Goal: Task Accomplishment & Management: Manage account settings

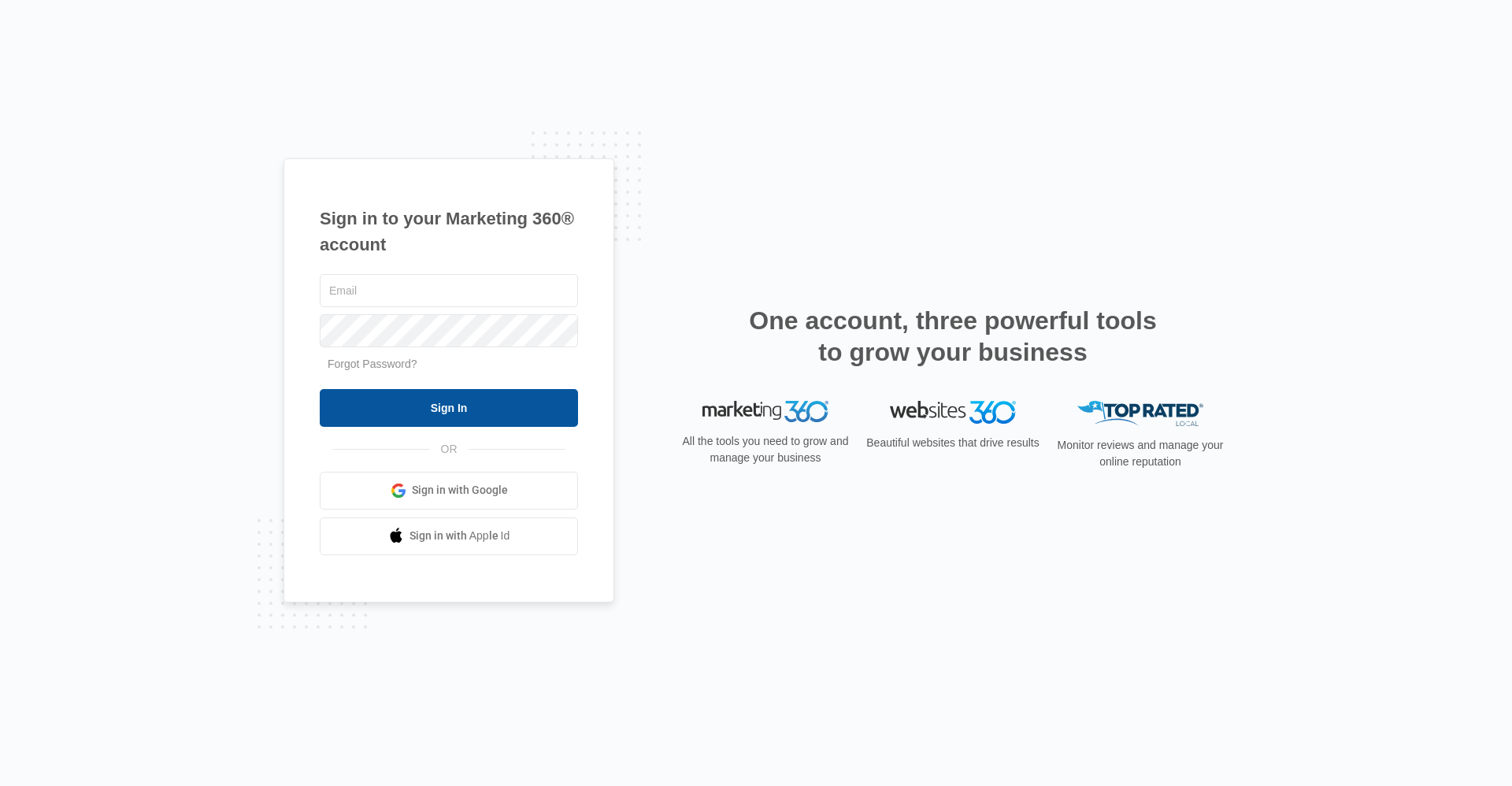
type input "hsmanager@vintage-corp.com"
click at [497, 400] on input "Sign In" at bounding box center [449, 408] width 258 height 38
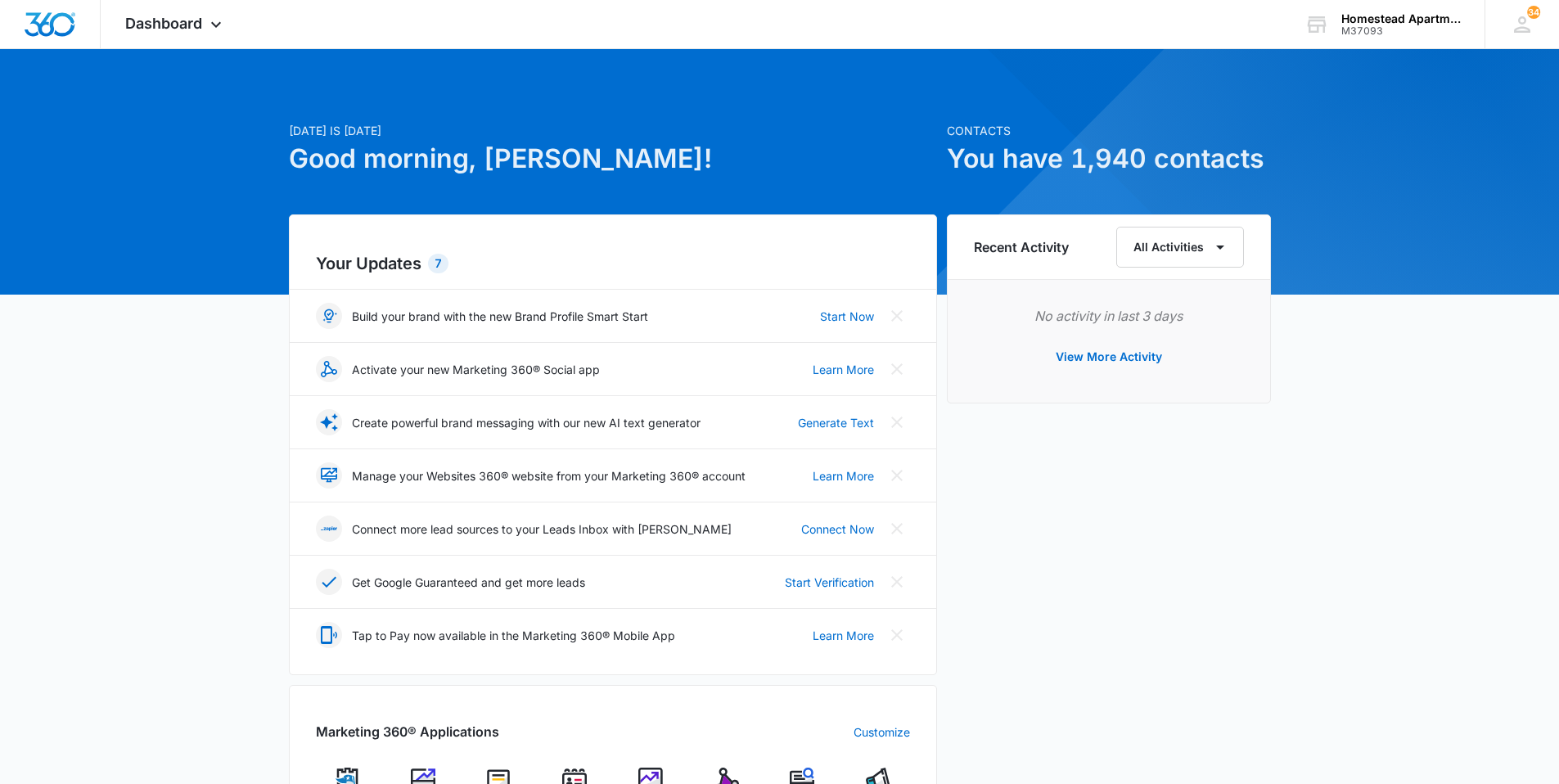
scroll to position [409, 0]
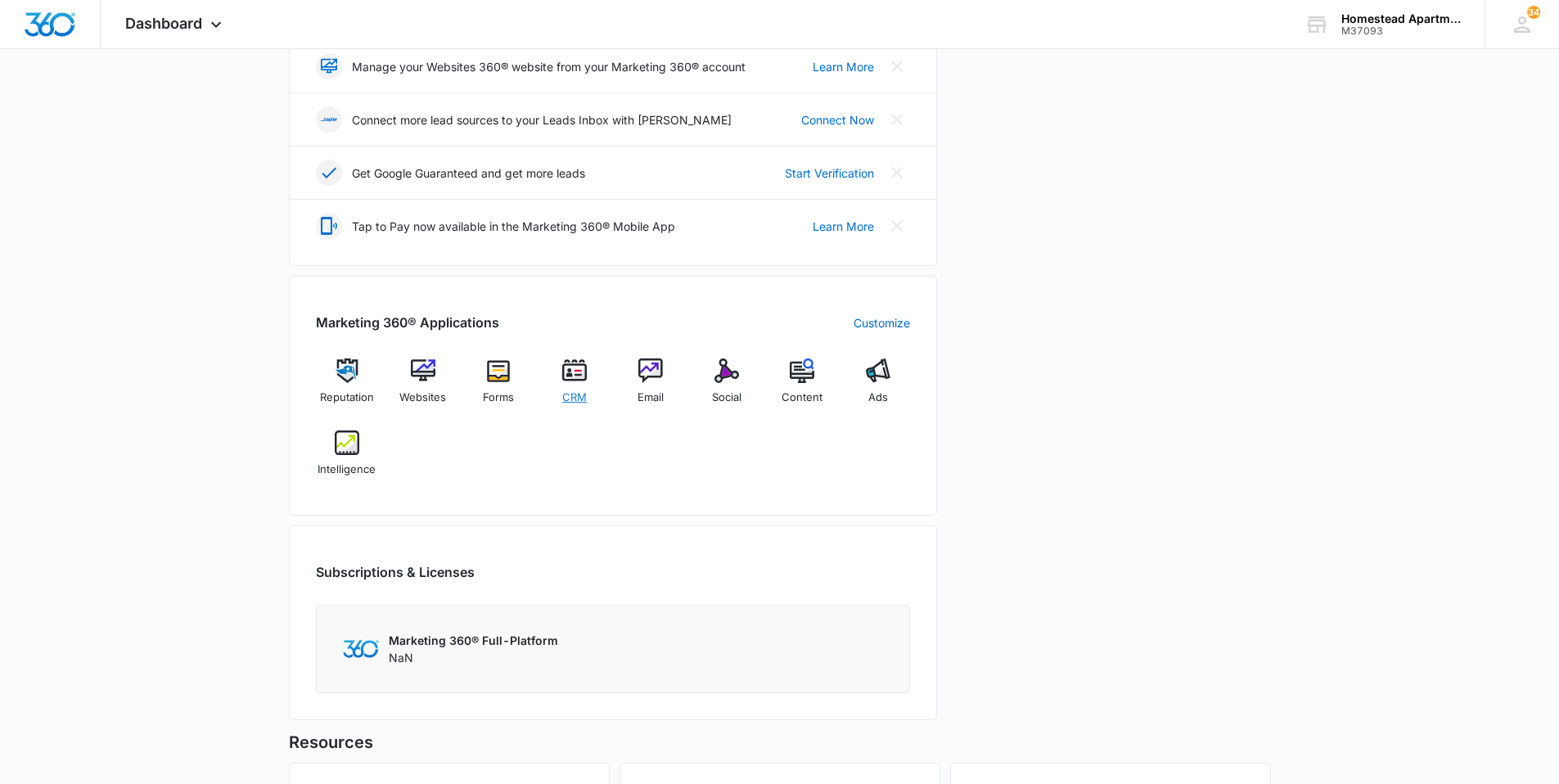
click at [580, 382] on img at bounding box center [575, 370] width 25 height 25
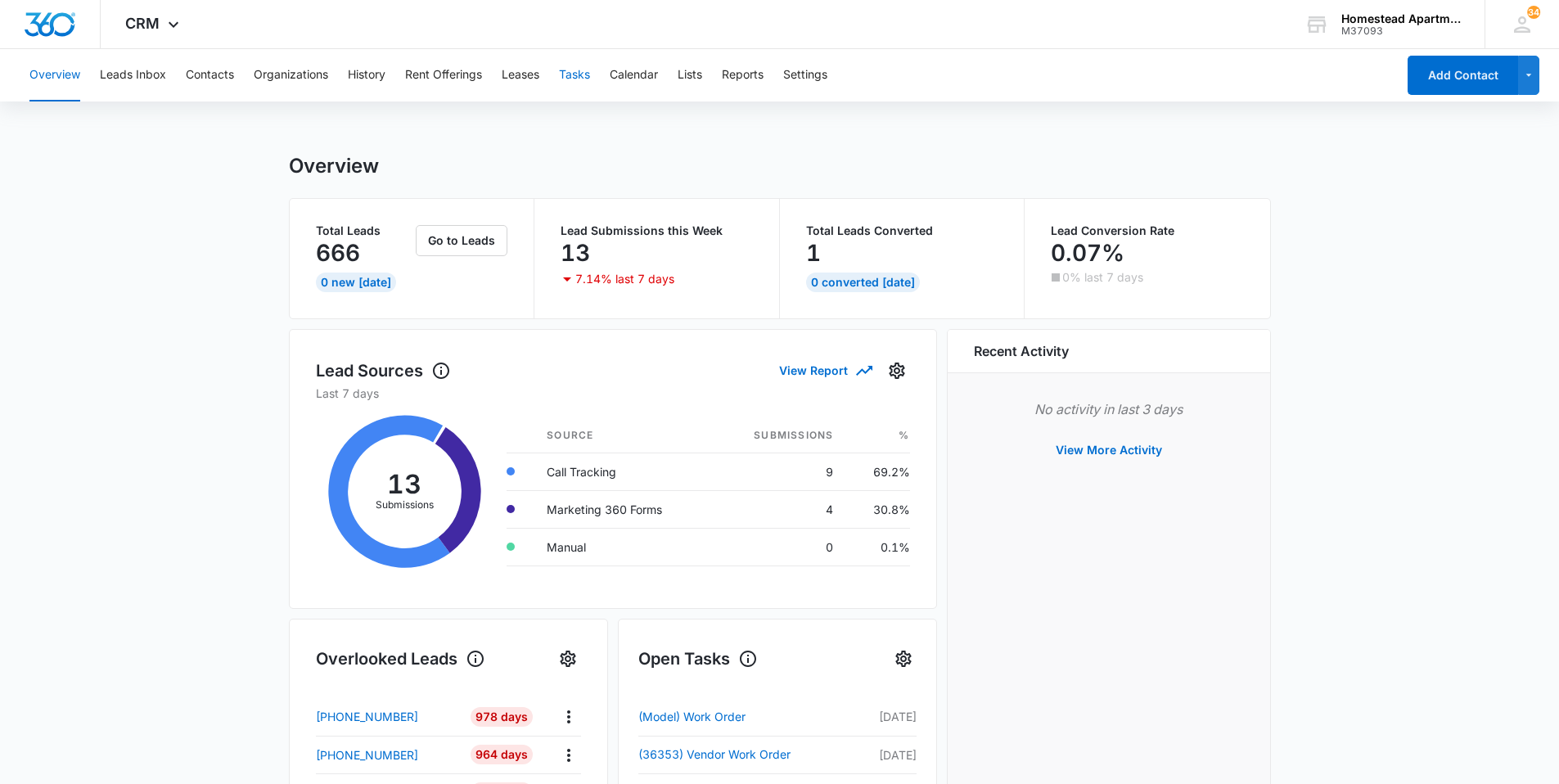
click at [576, 72] on button "Tasks" at bounding box center [575, 75] width 31 height 52
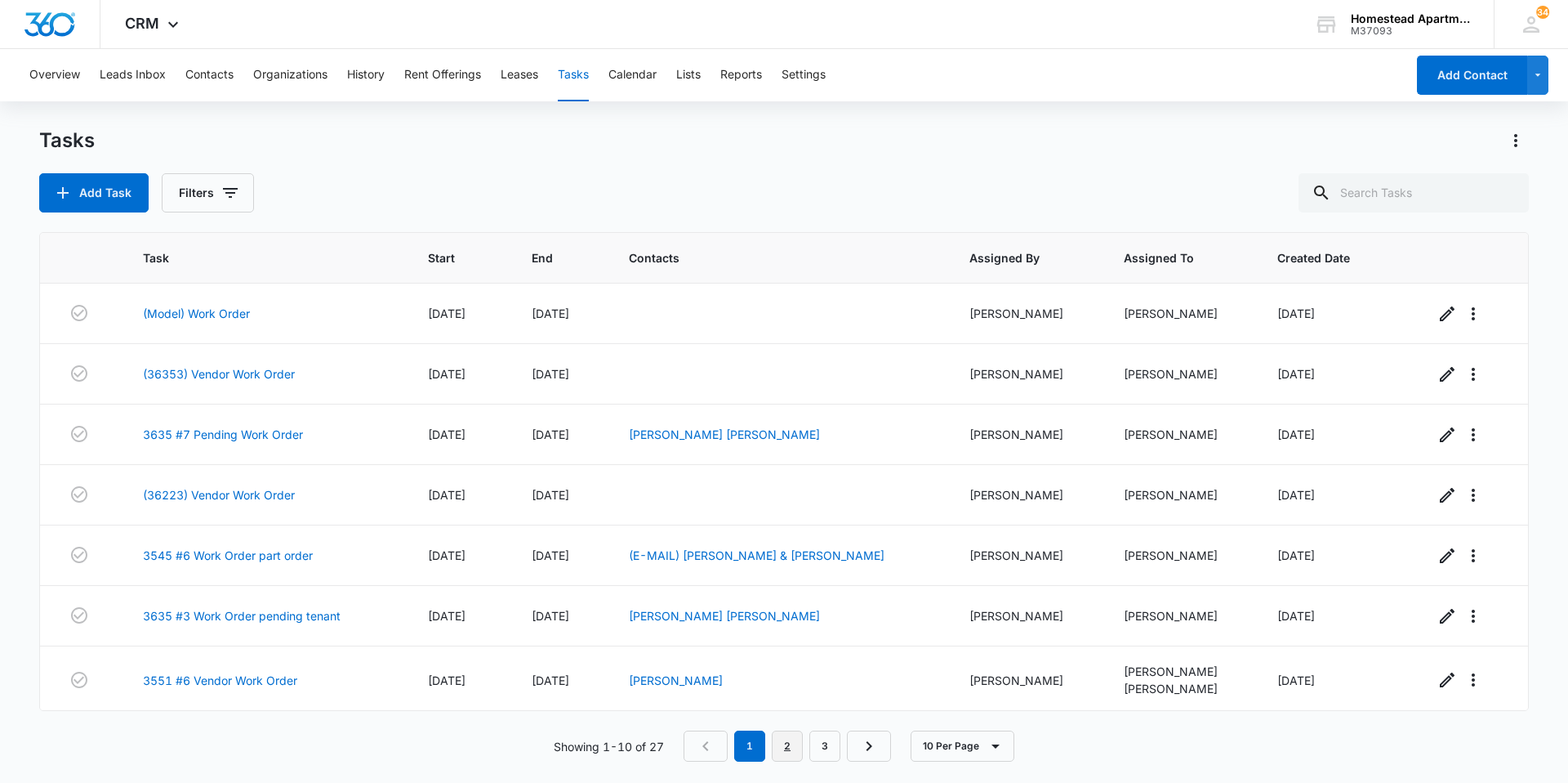
click at [796, 752] on link "2" at bounding box center [787, 746] width 31 height 31
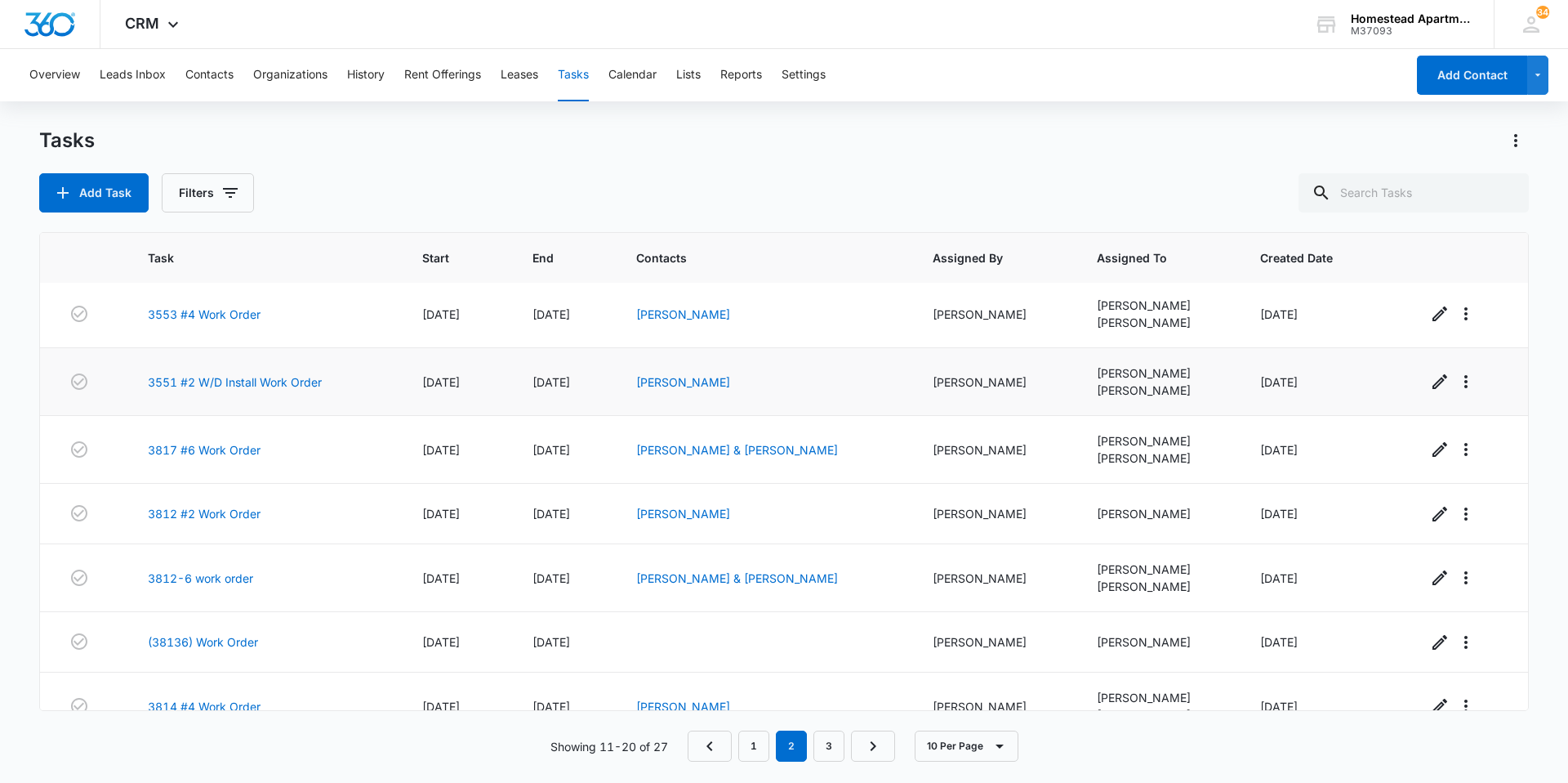
scroll to position [229, 0]
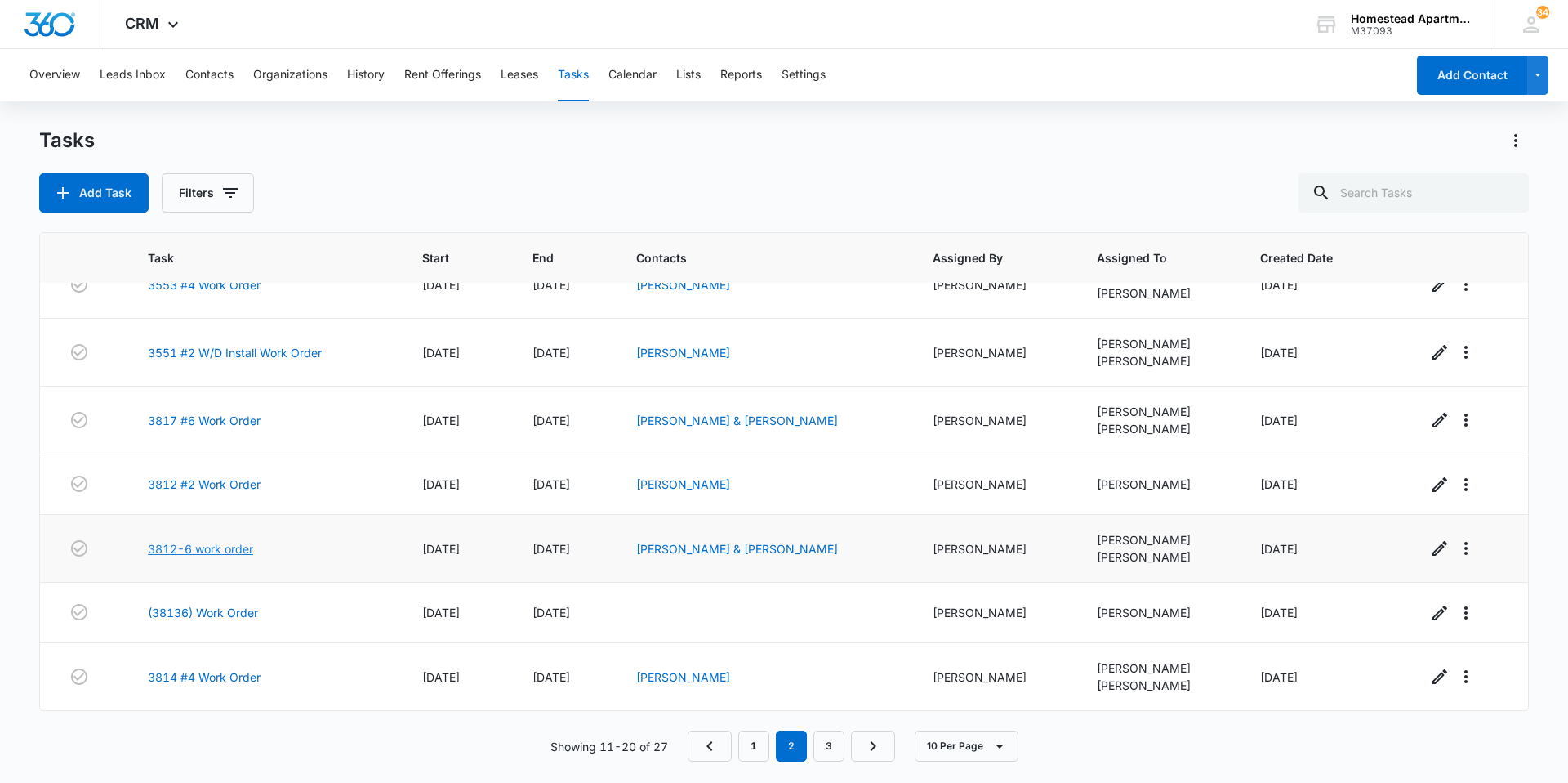
click at [201, 547] on link "3812-6 work order" at bounding box center [201, 549] width 105 height 17
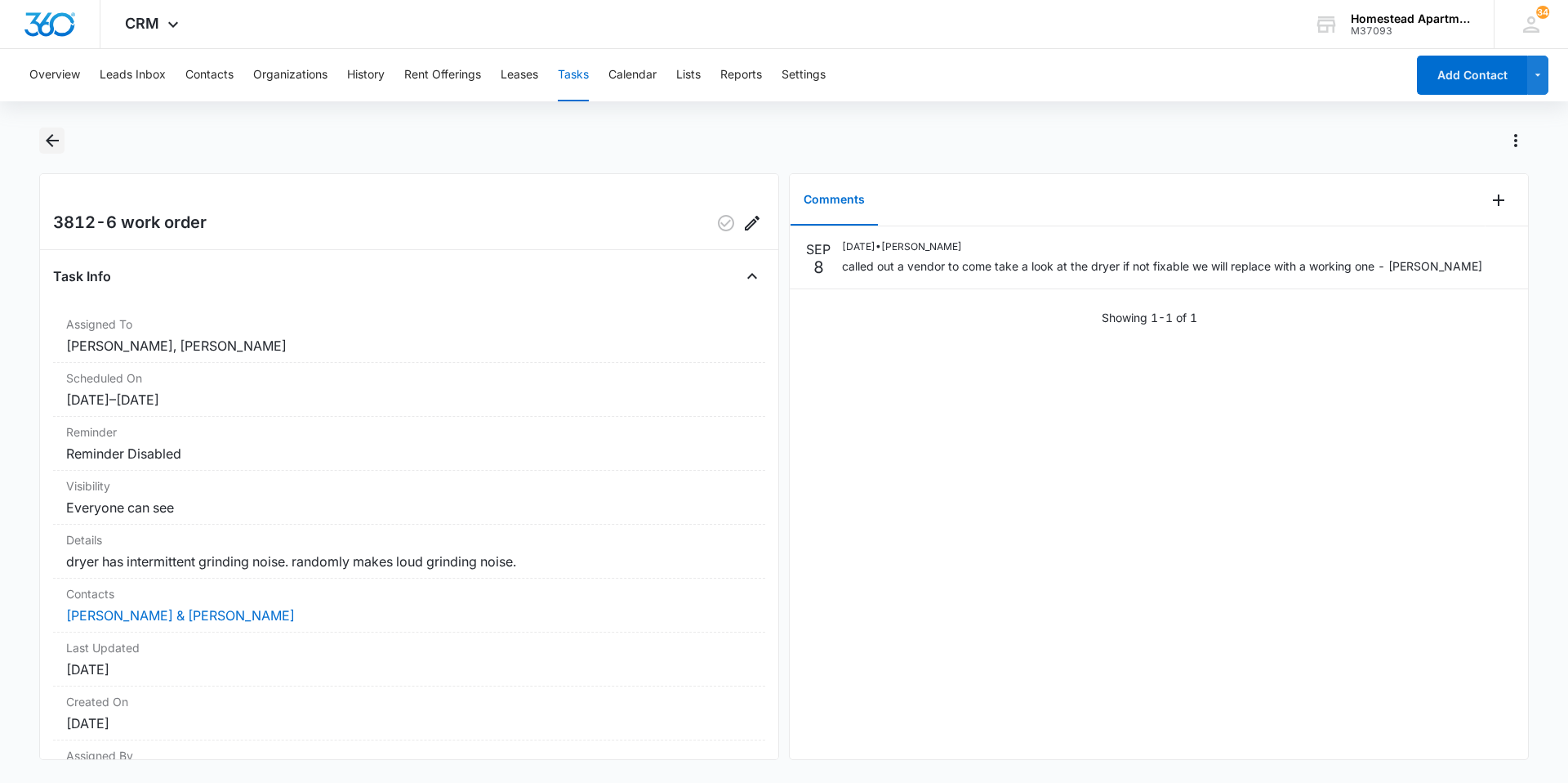
click at [50, 134] on icon "Back" at bounding box center [52, 140] width 20 height 20
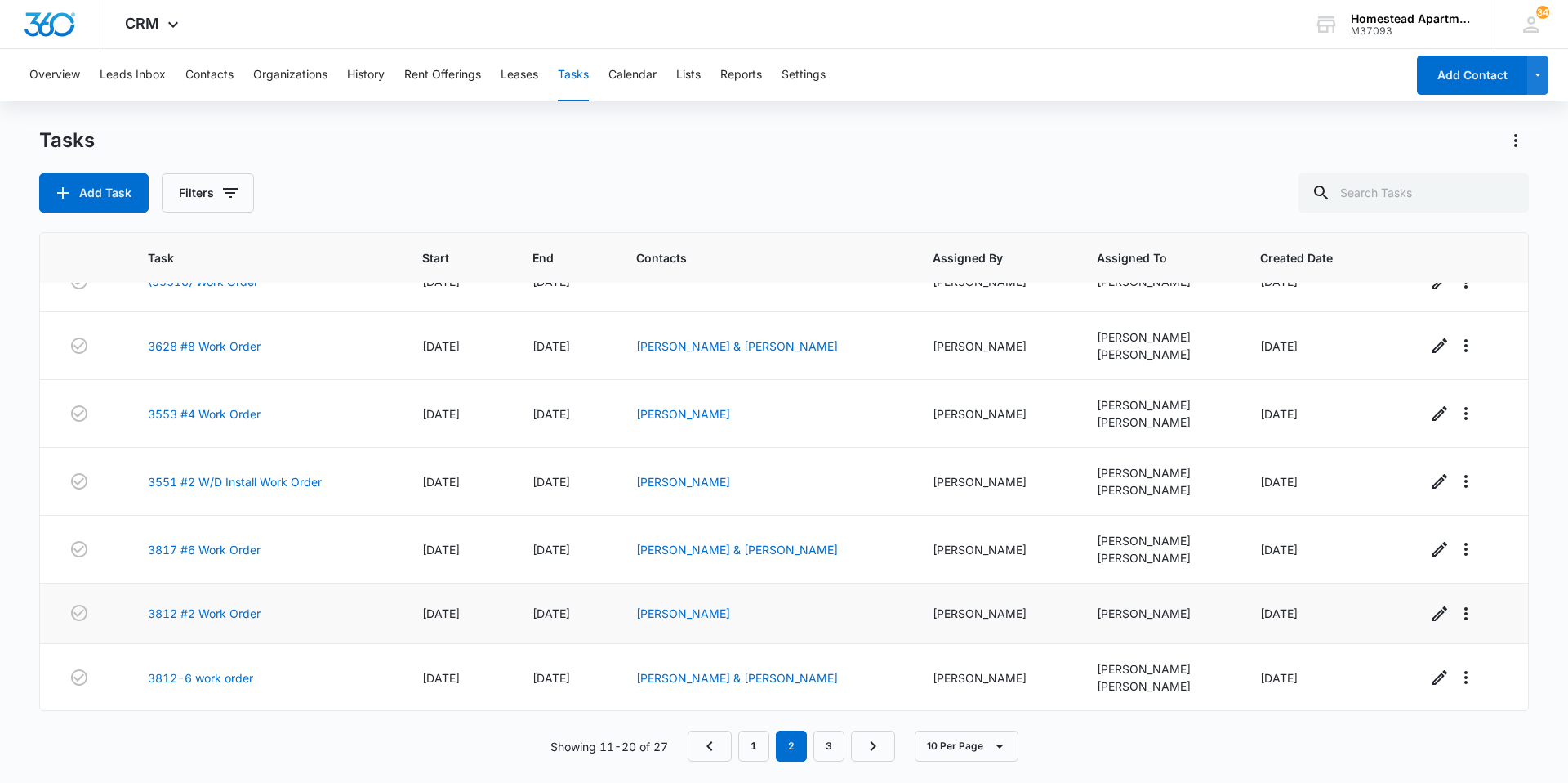
scroll to position [229, 0]
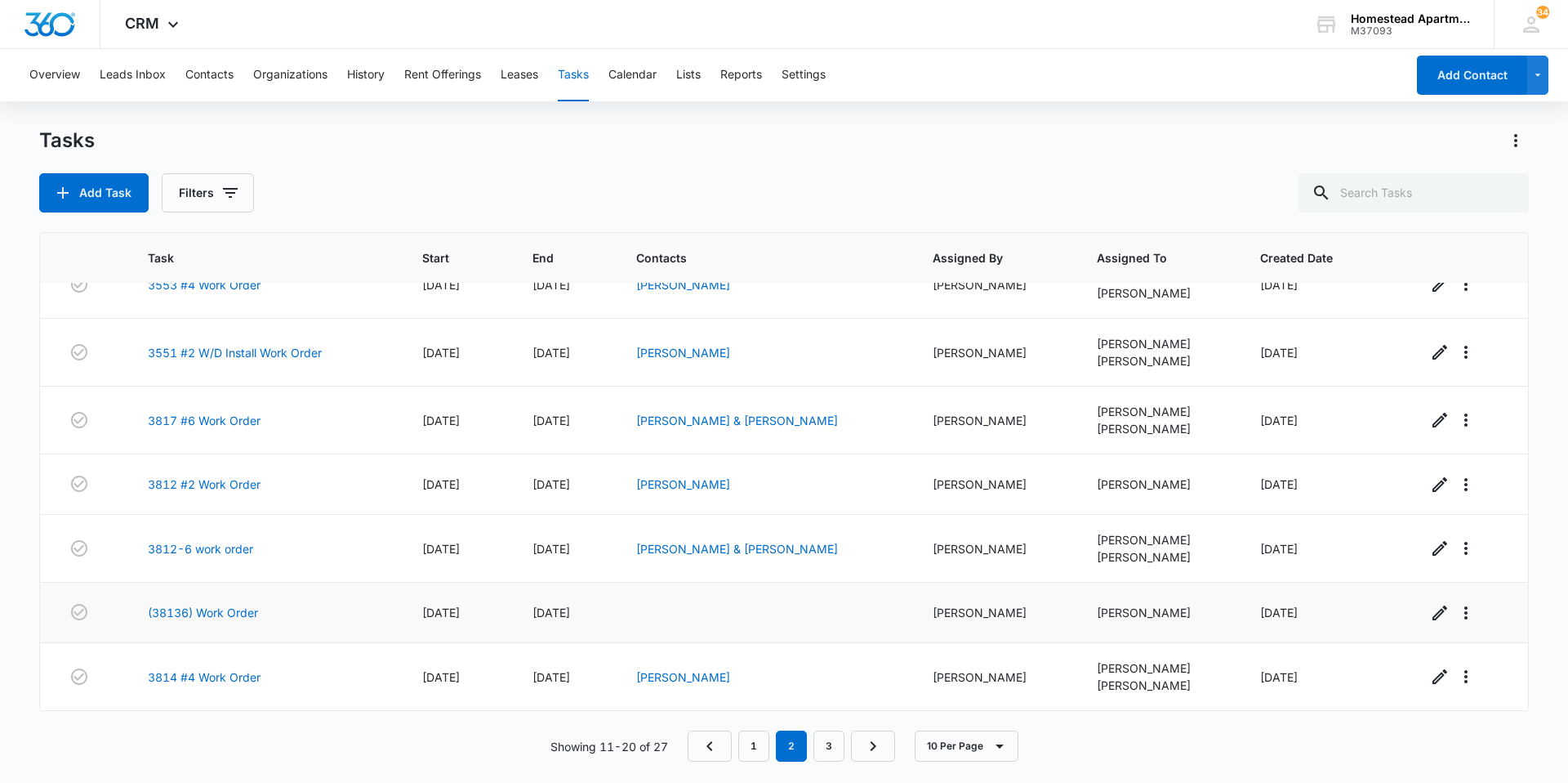
click at [210, 603] on td "(38136) Work Order" at bounding box center [265, 612] width 275 height 60
click at [212, 612] on link "(38136) Work Order" at bounding box center [203, 612] width 111 height 17
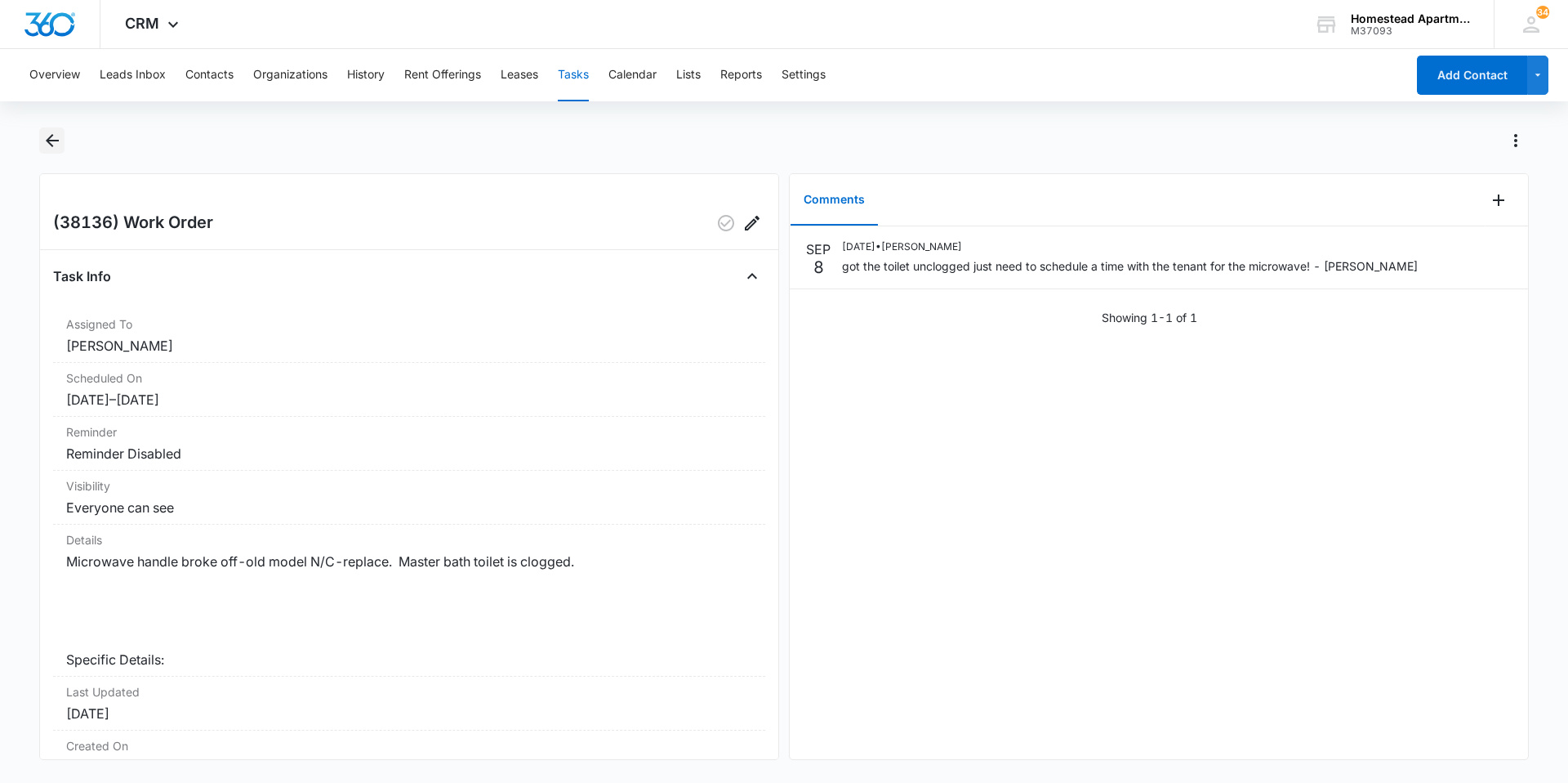
click at [52, 134] on icon "Back" at bounding box center [52, 140] width 13 height 13
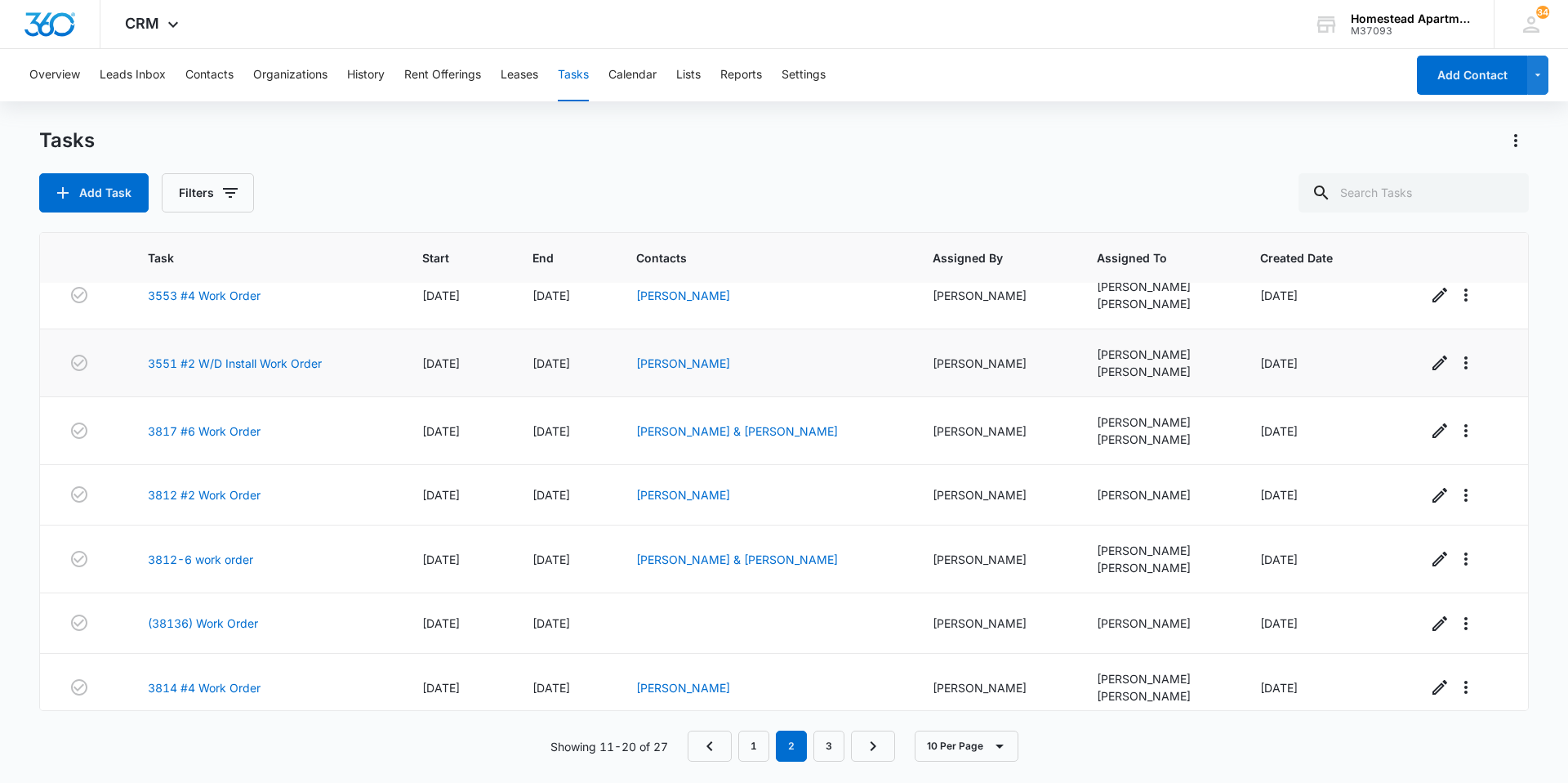
scroll to position [229, 0]
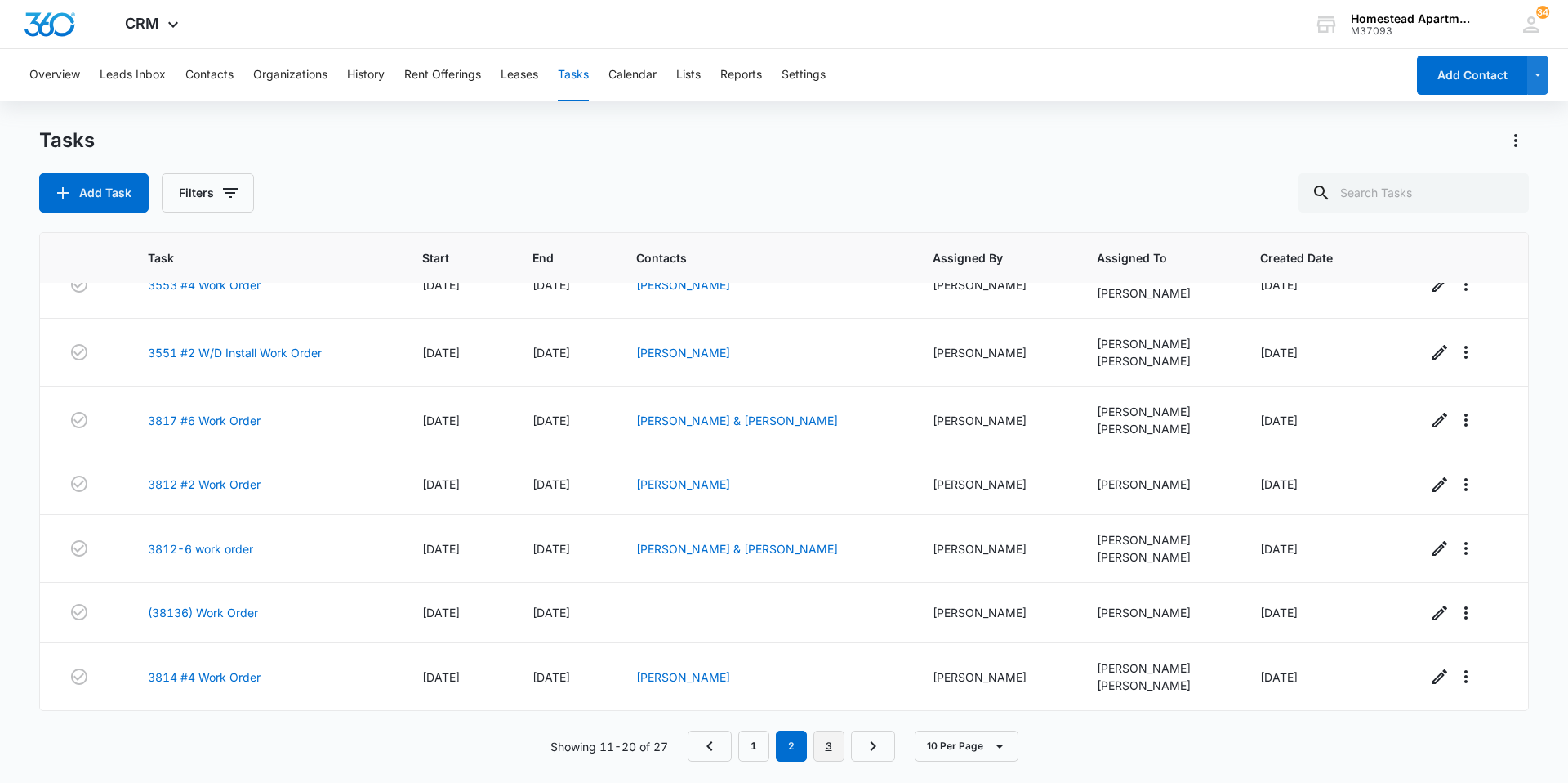
click at [827, 751] on link "3" at bounding box center [829, 746] width 31 height 31
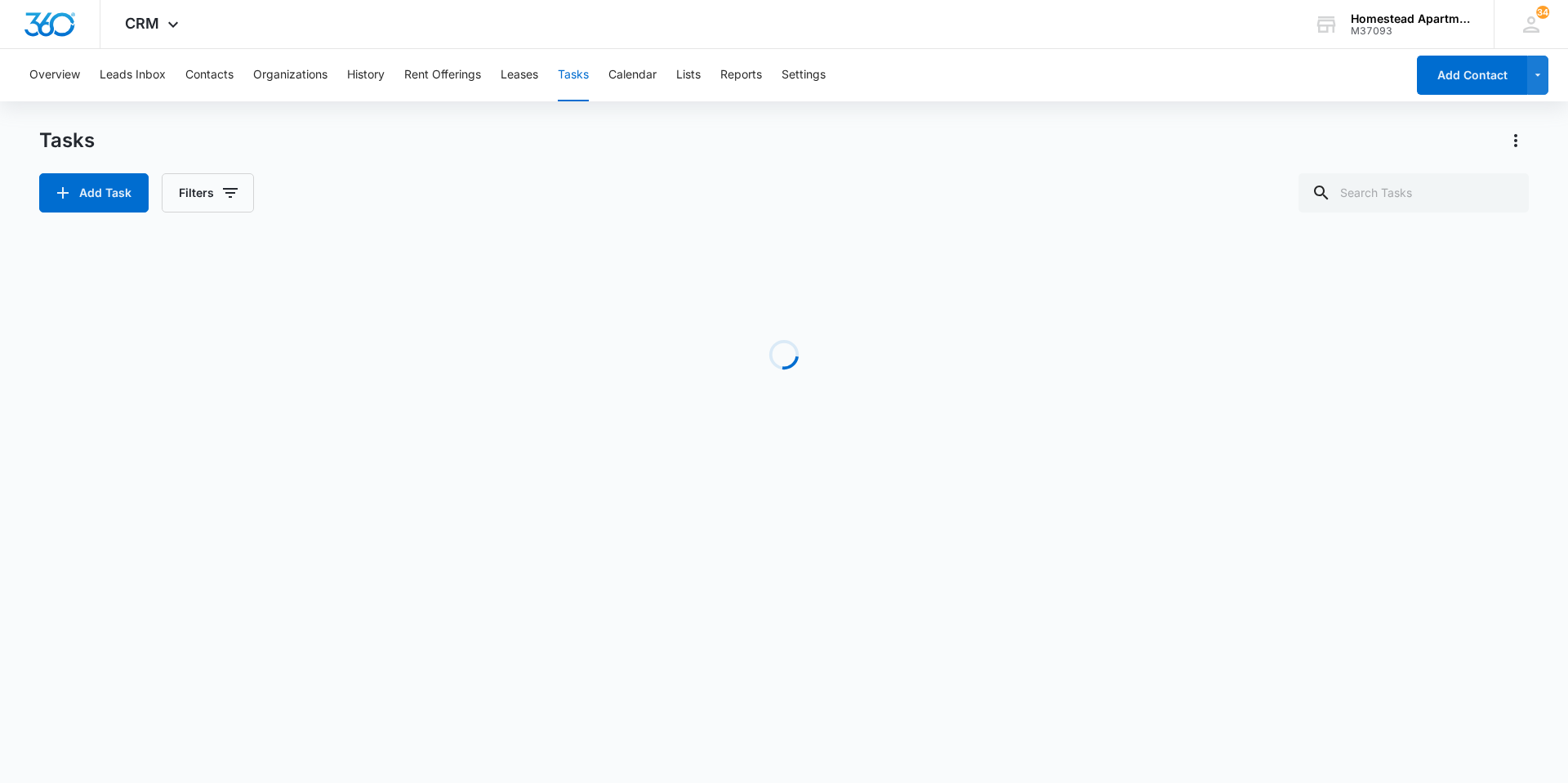
scroll to position [0, 0]
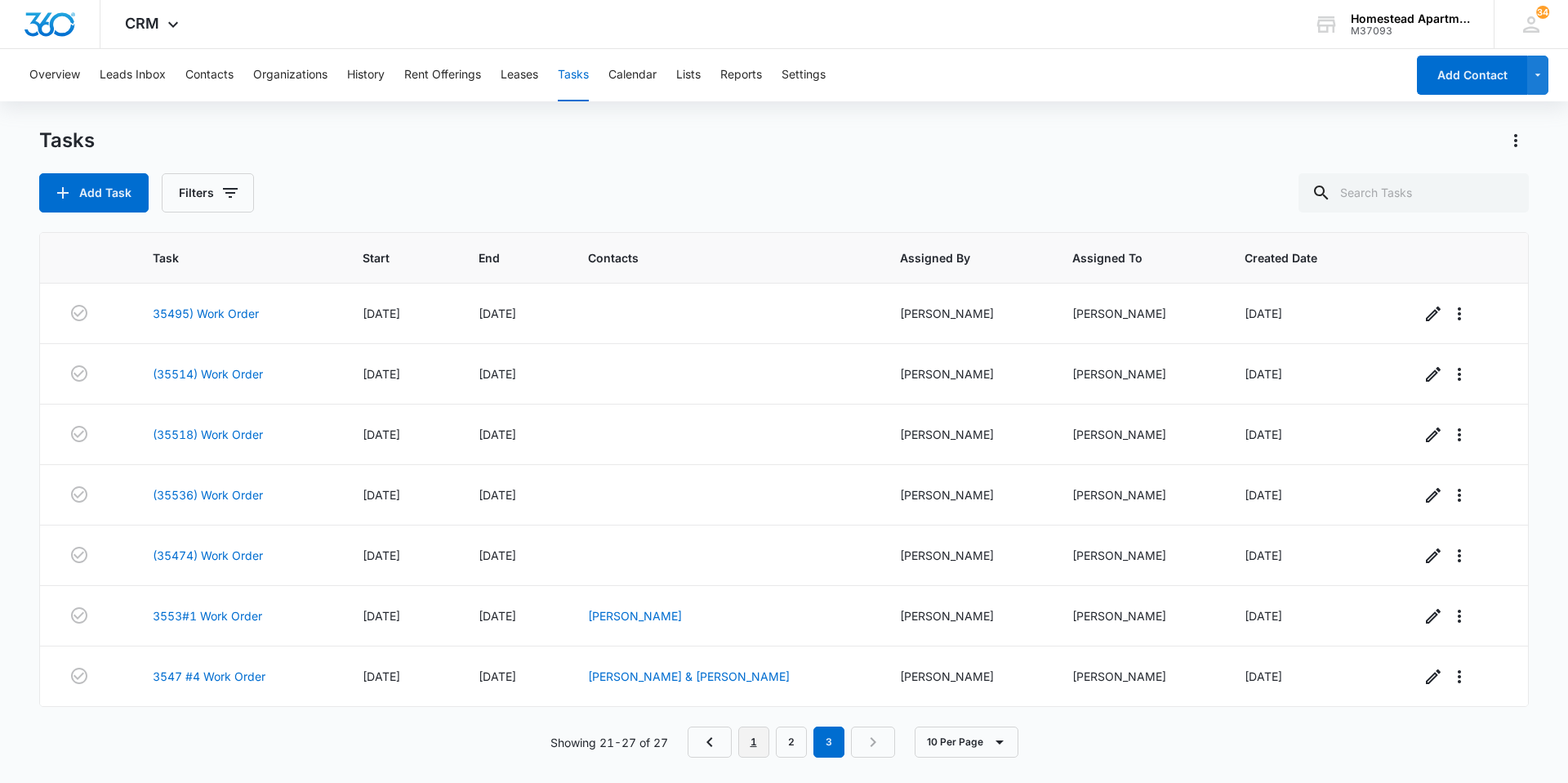
click at [745, 747] on link "1" at bounding box center [754, 741] width 31 height 31
